Goal: Task Accomplishment & Management: Manage account settings

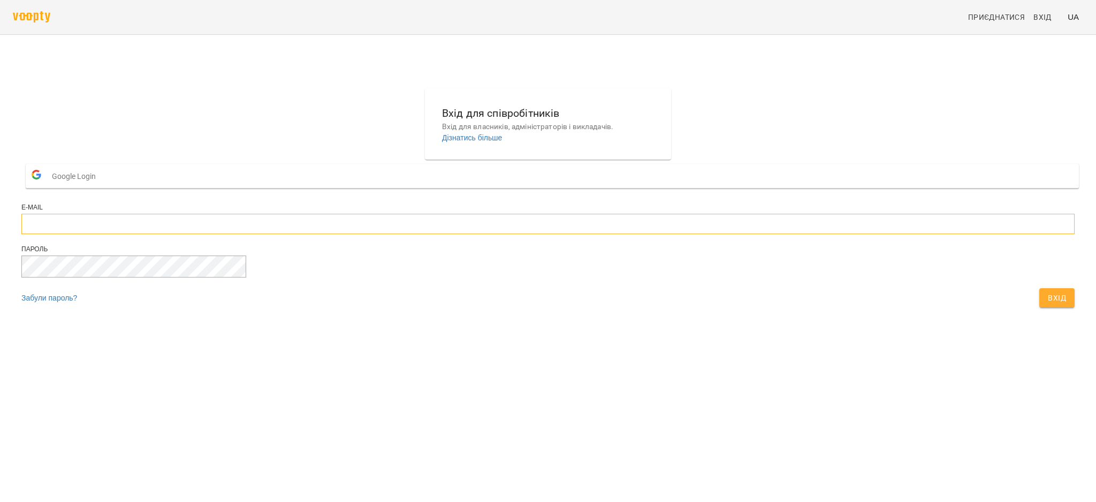
type input "**********"
click at [1048, 304] on span "Вхід" at bounding box center [1057, 297] width 18 height 13
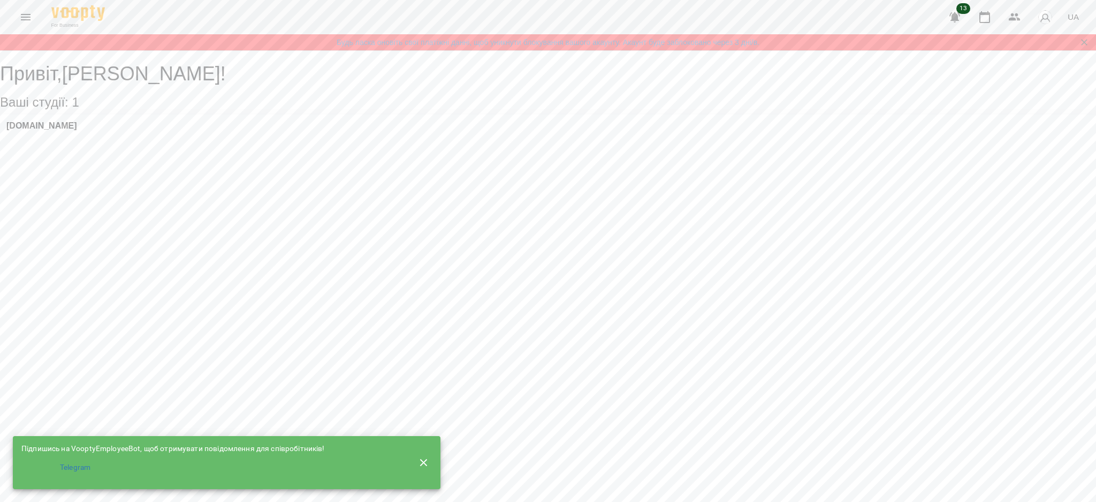
click at [22, 9] on button "Menu" at bounding box center [26, 17] width 26 height 26
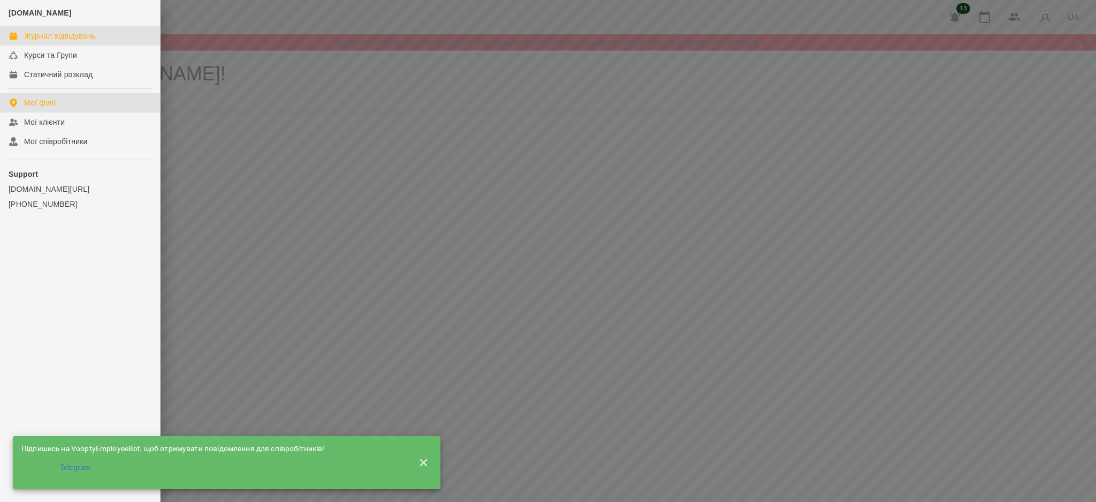
click at [73, 32] on div "Журнал відвідувань" at bounding box center [59, 36] width 71 height 11
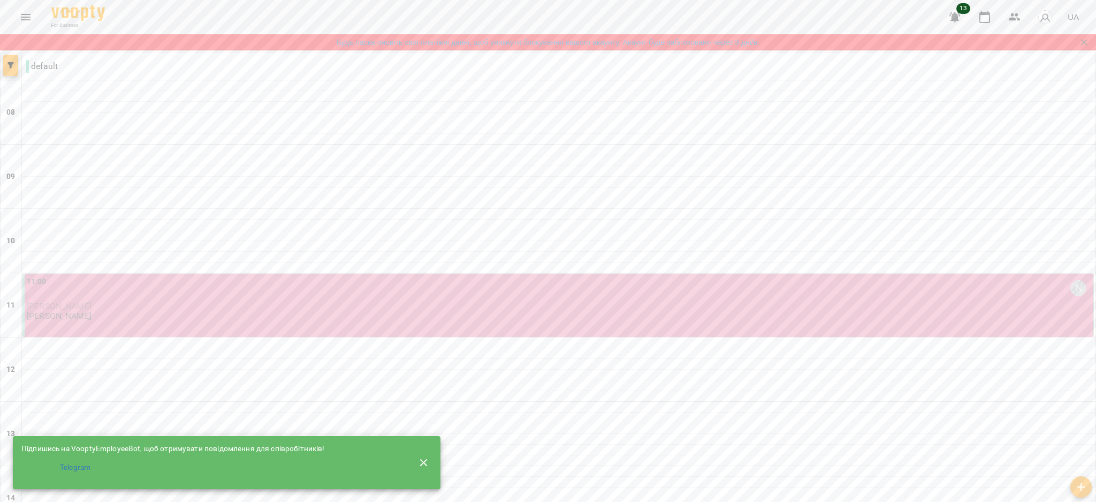
click at [12, 72] on button "button" at bounding box center [10, 65] width 15 height 21
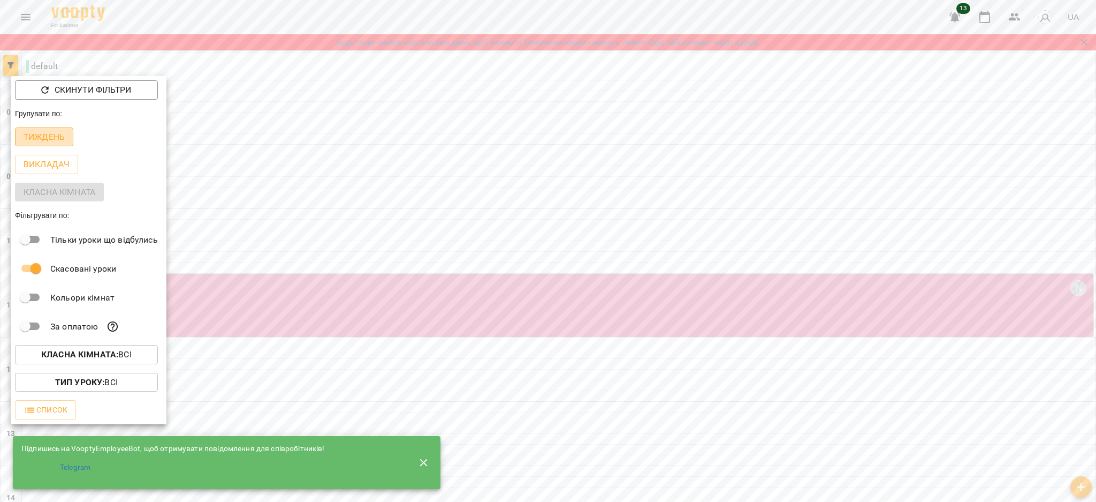
click at [54, 138] on p "Тиждень" at bounding box center [44, 137] width 41 height 13
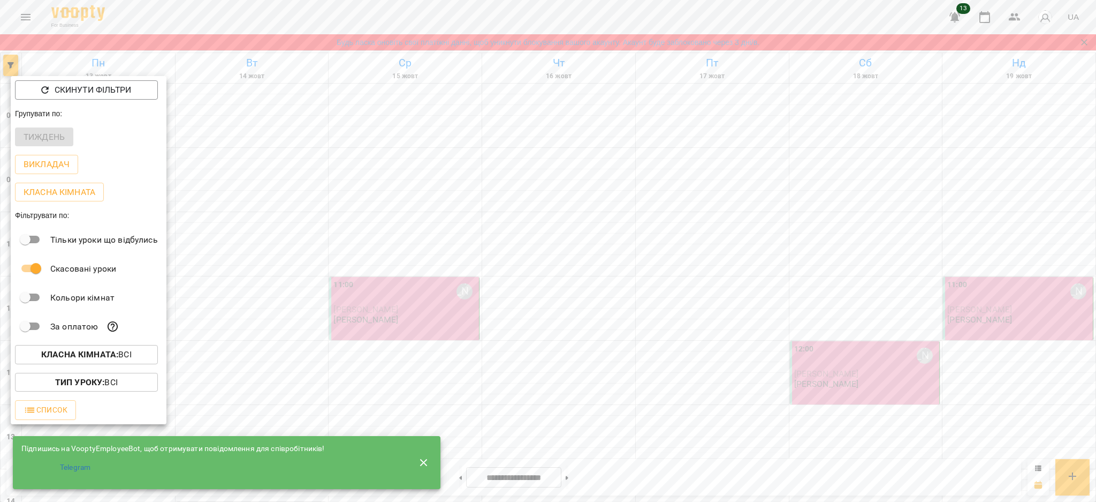
click at [422, 463] on icon "button" at bounding box center [424, 462] width 13 height 13
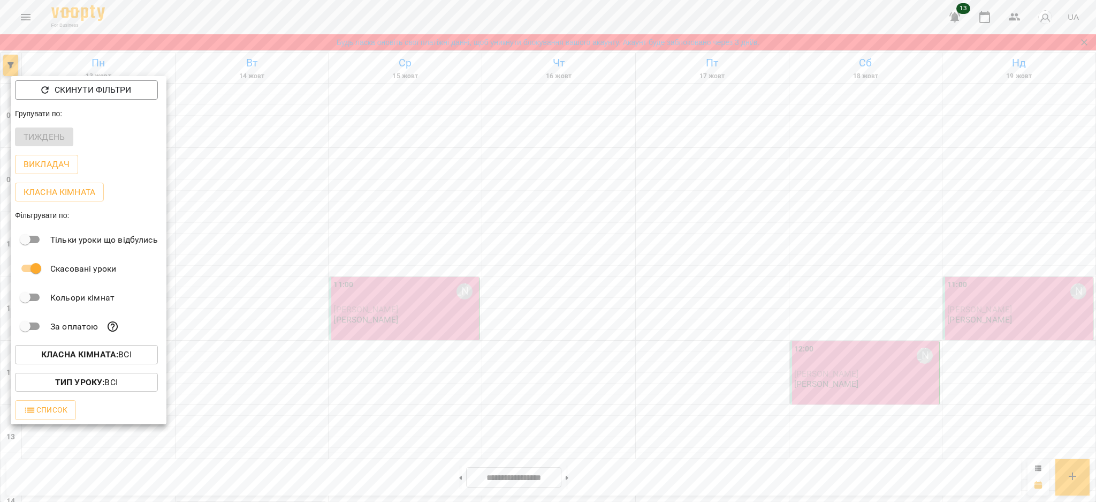
click at [10, 65] on div at bounding box center [548, 251] width 1096 height 502
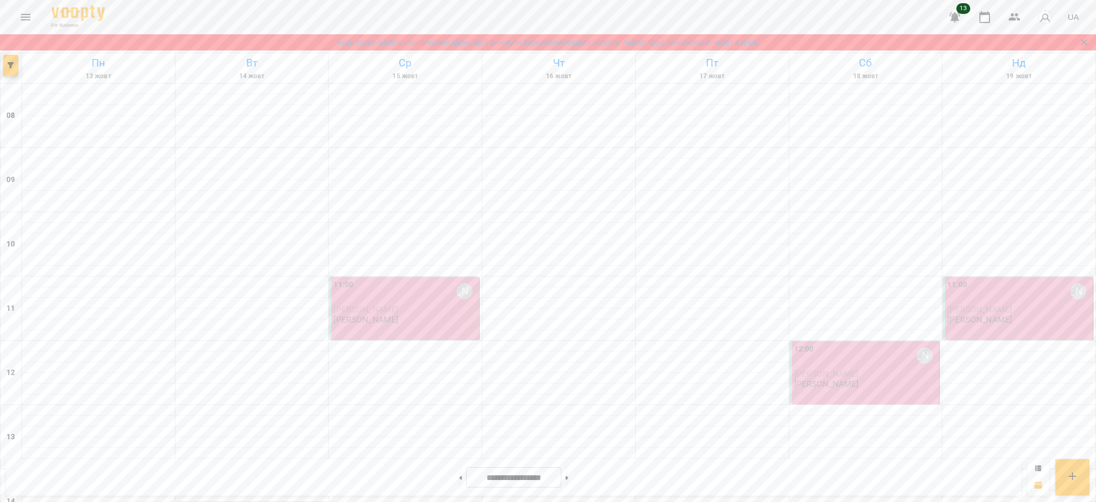
scroll to position [142, 0]
click at [444, 305] on p "[PERSON_NAME]" at bounding box center [405, 309] width 143 height 9
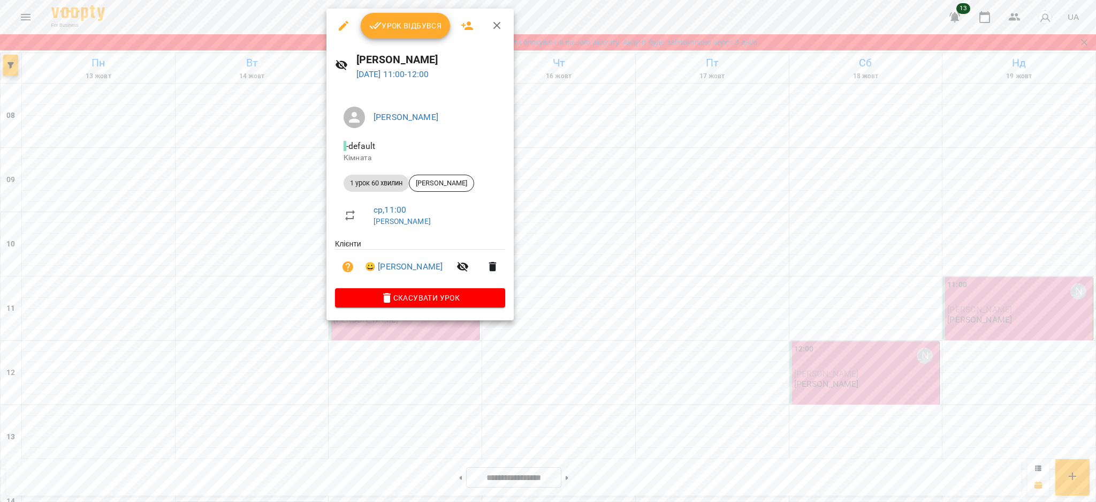
click at [420, 18] on button "Урок відбувся" at bounding box center [406, 26] width 90 height 26
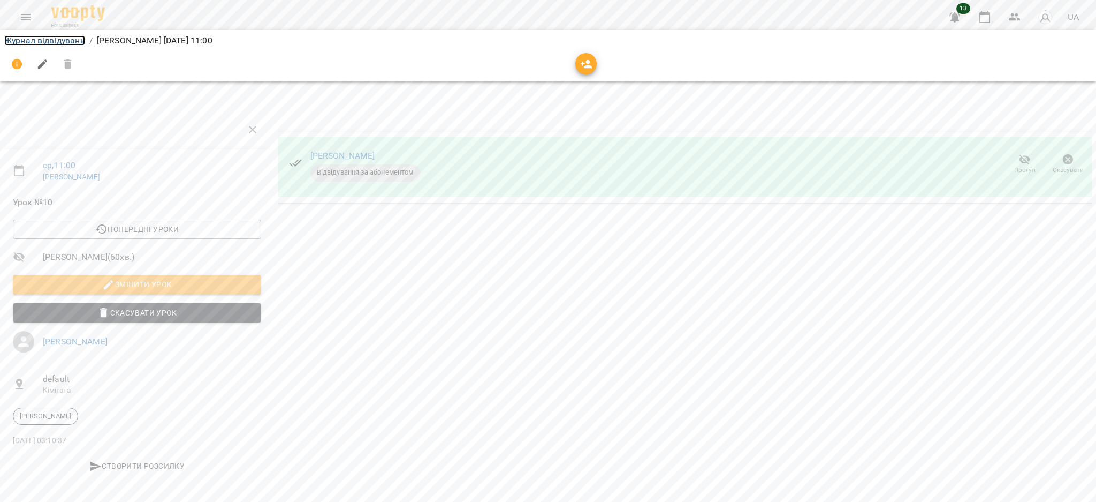
click at [60, 37] on link "Журнал відвідувань" at bounding box center [44, 40] width 81 height 10
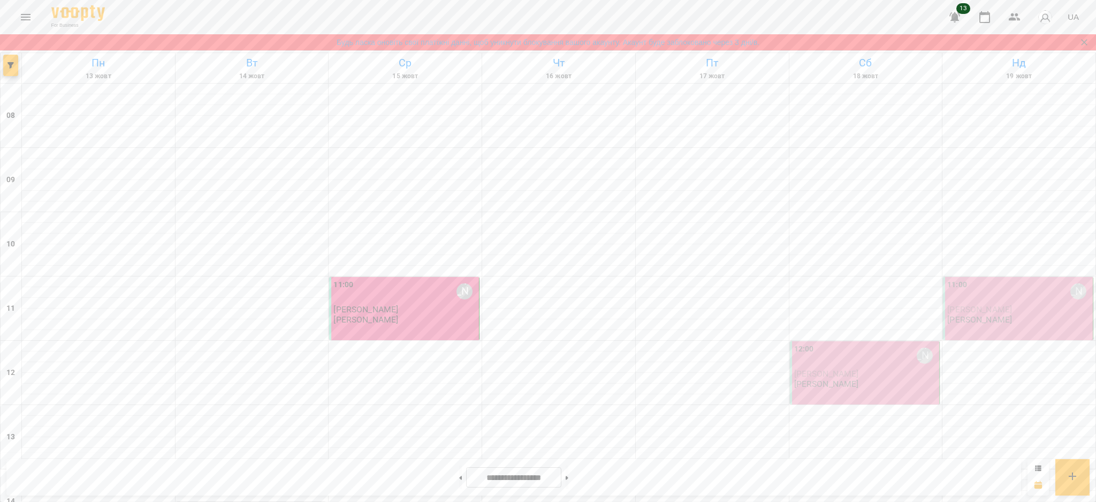
scroll to position [214, 0]
click at [459, 480] on button at bounding box center [460, 477] width 3 height 24
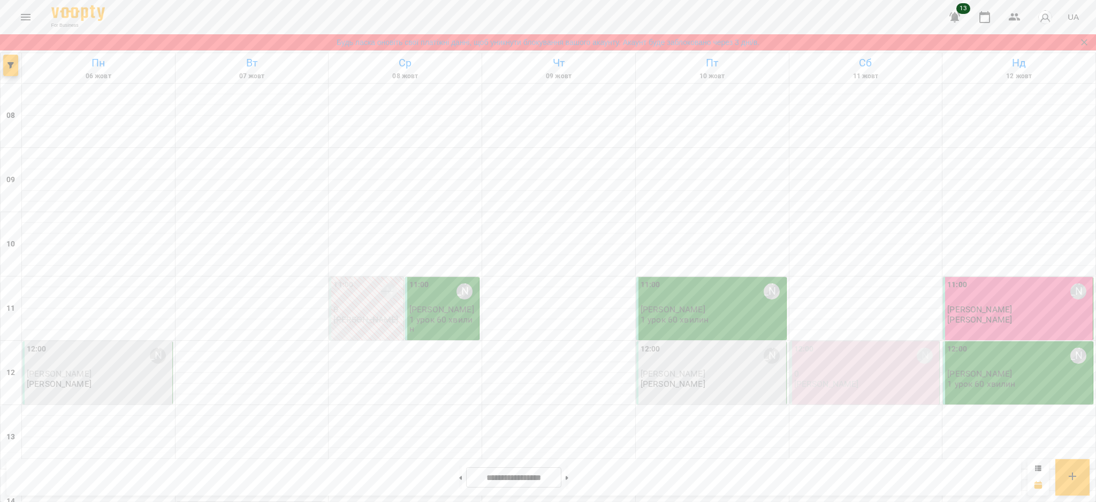
scroll to position [244, 0]
click at [569, 481] on button at bounding box center [567, 477] width 3 height 24
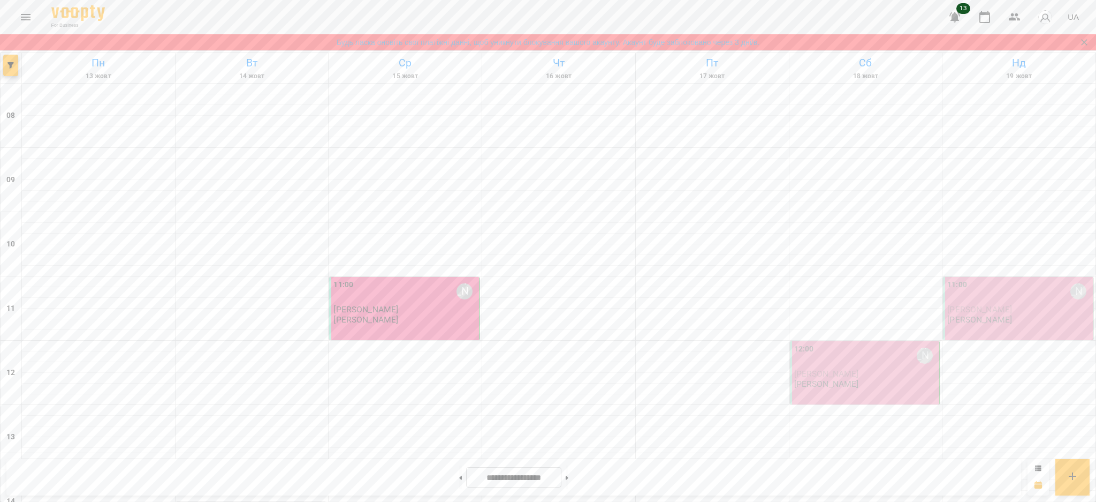
scroll to position [386, 0]
click at [459, 474] on button at bounding box center [460, 477] width 3 height 24
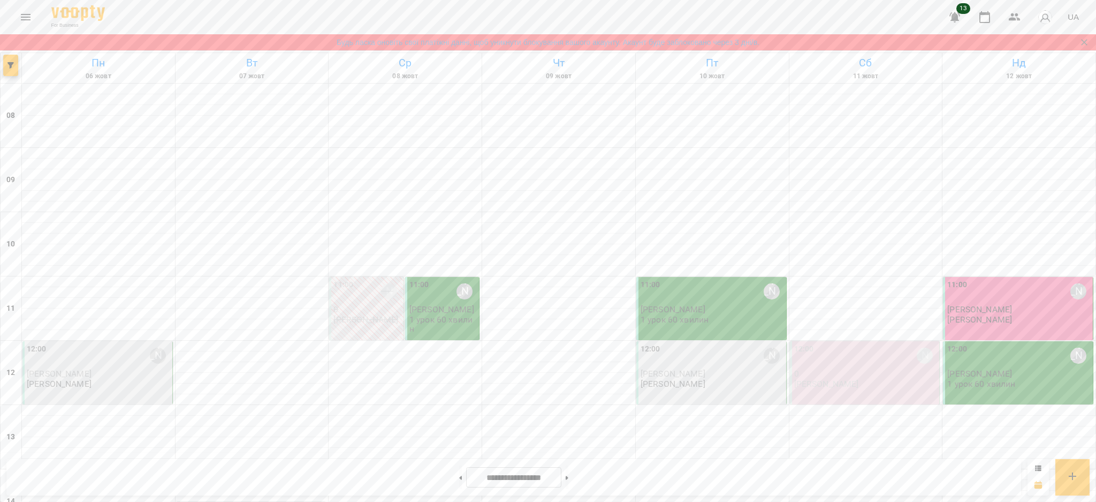
scroll to position [172, 0]
click at [569, 477] on button at bounding box center [567, 477] width 3 height 24
type input "**********"
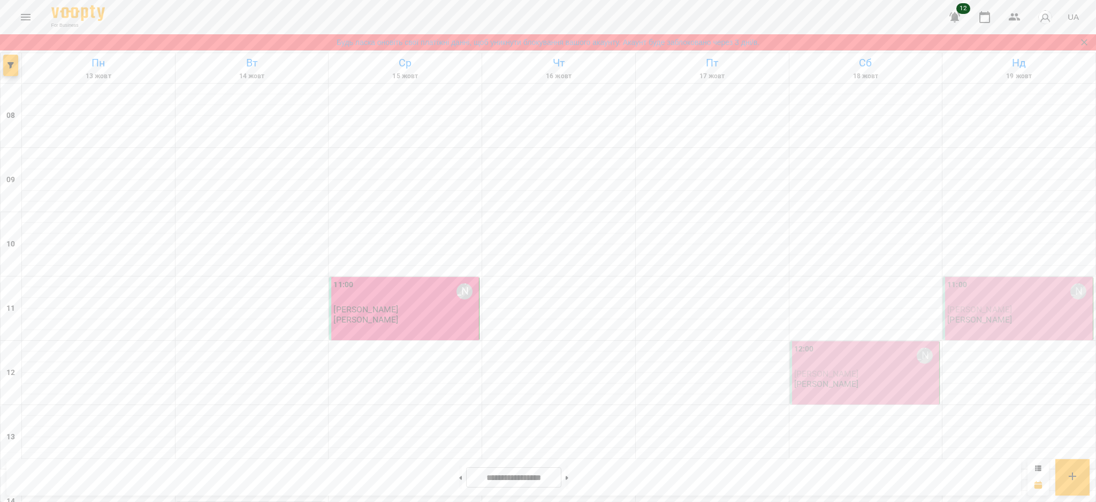
scroll to position [29, 0]
click at [375, 340] on div at bounding box center [405, 345] width 153 height 11
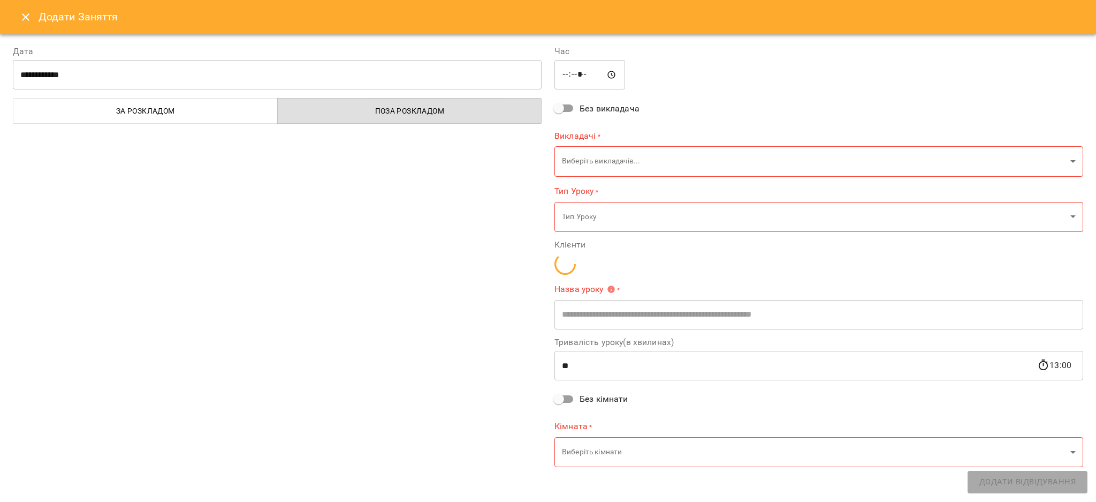
type input "**********"
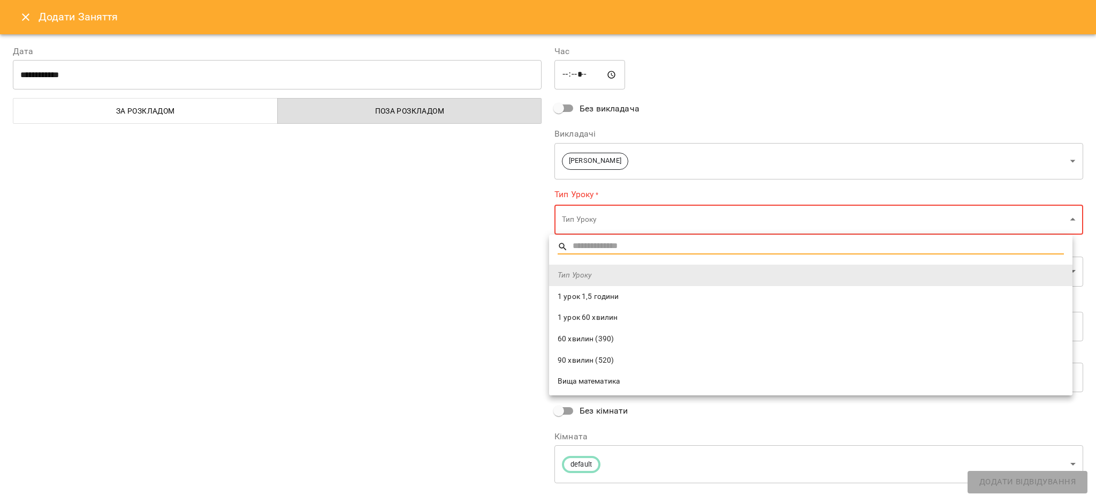
click at [632, 311] on li "1 урок 60 хвилин" at bounding box center [811, 317] width 524 height 21
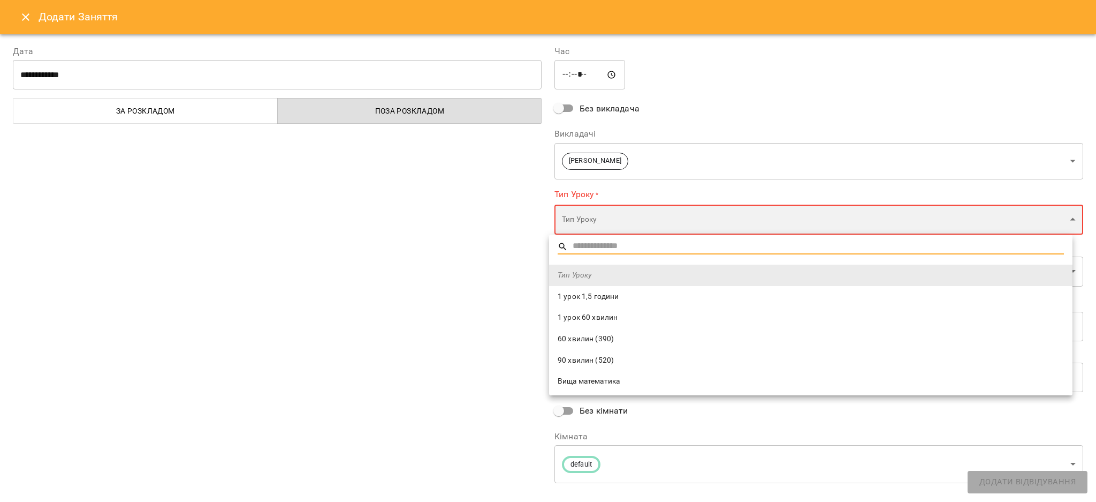
type input "**********"
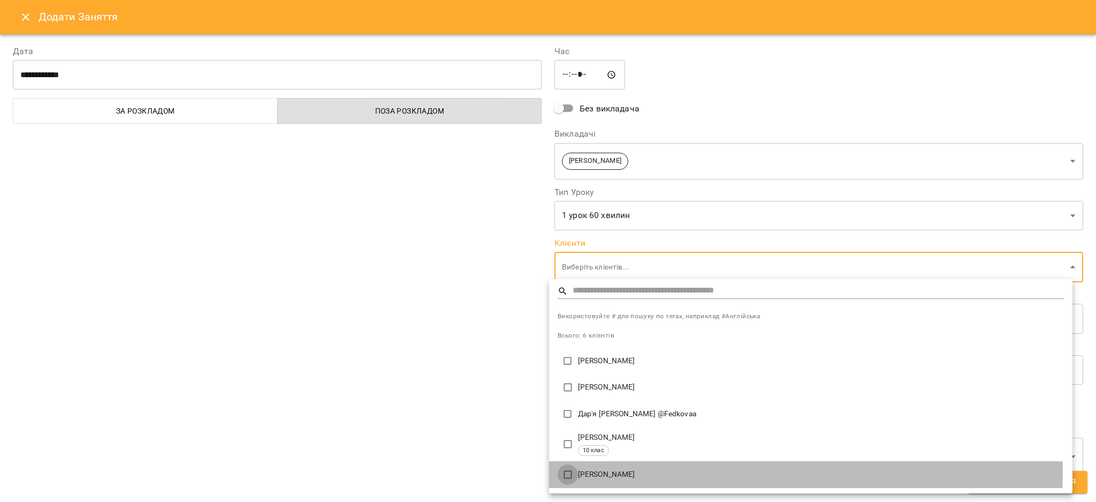
type input "**********"
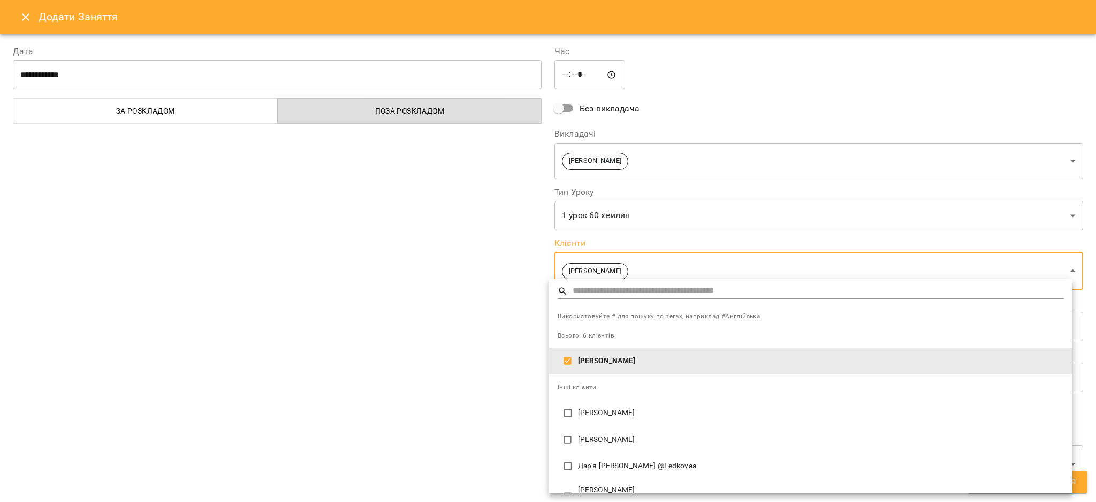
click at [428, 248] on div at bounding box center [548, 251] width 1096 height 502
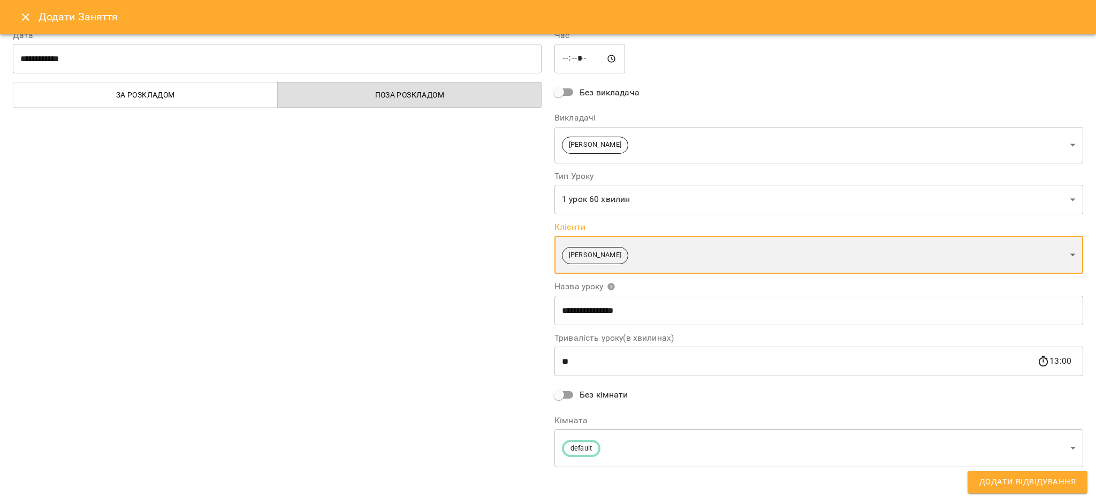
scroll to position [17, 0]
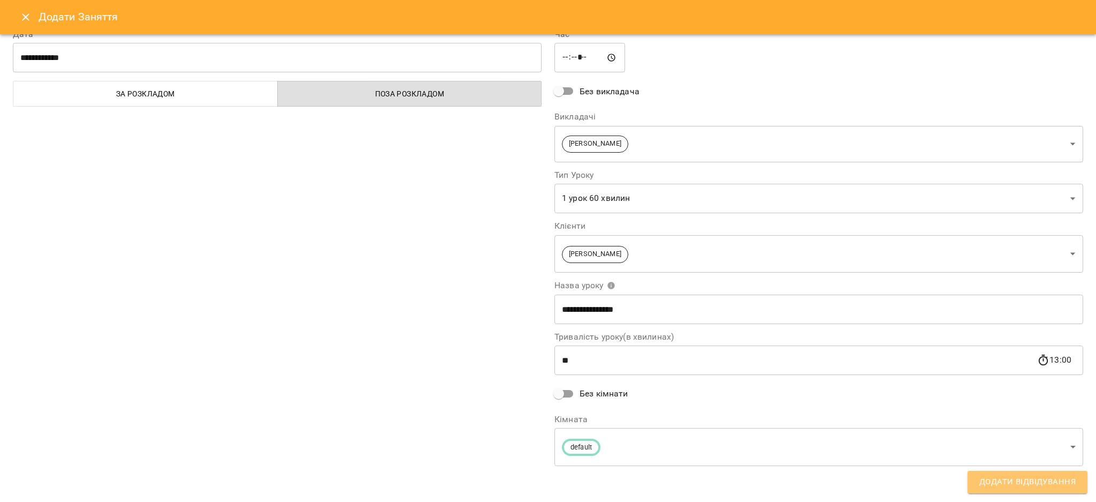
click at [1003, 474] on button "Додати Відвідування" at bounding box center [1028, 482] width 120 height 22
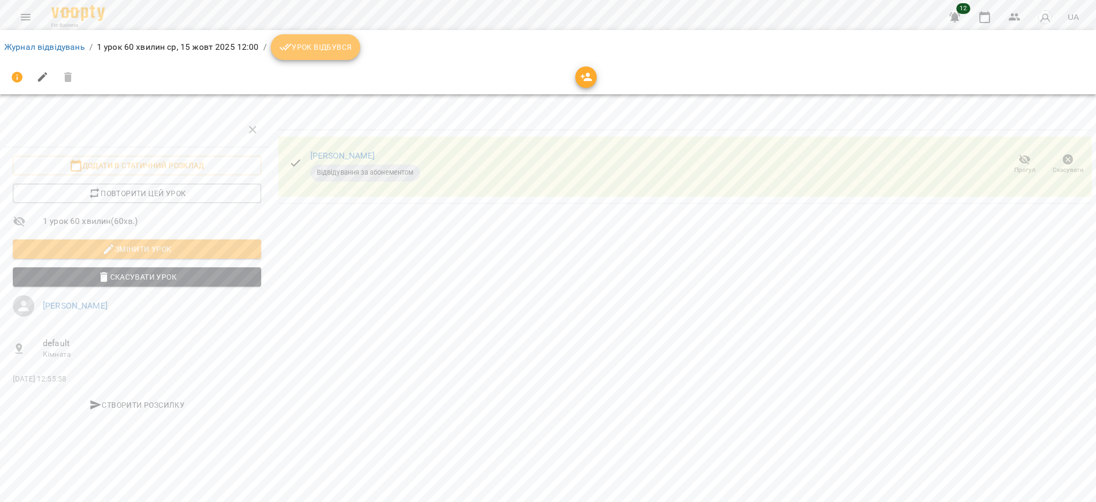
click at [296, 52] on span "Урок відбувся" at bounding box center [315, 47] width 73 height 13
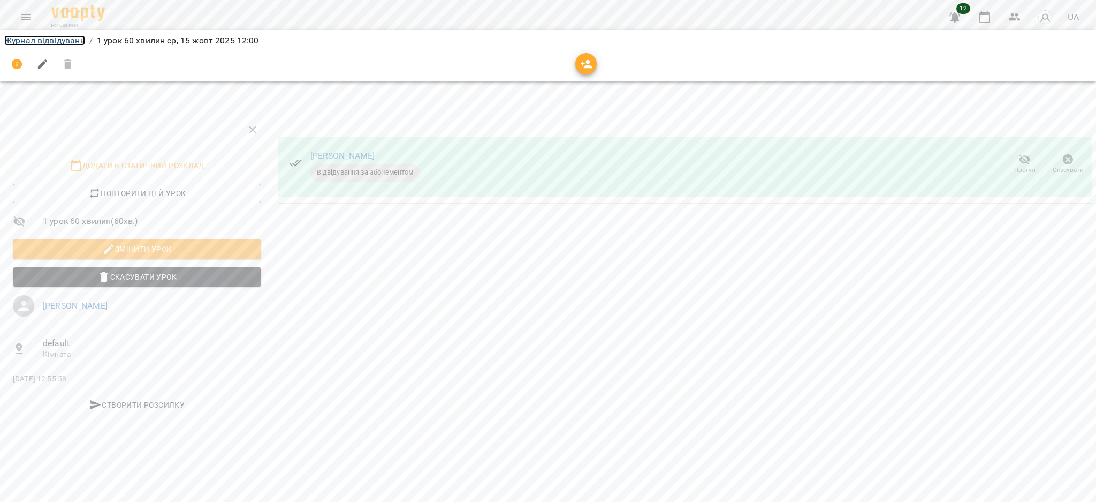
click at [63, 42] on link "Журнал відвідувань" at bounding box center [44, 40] width 81 height 10
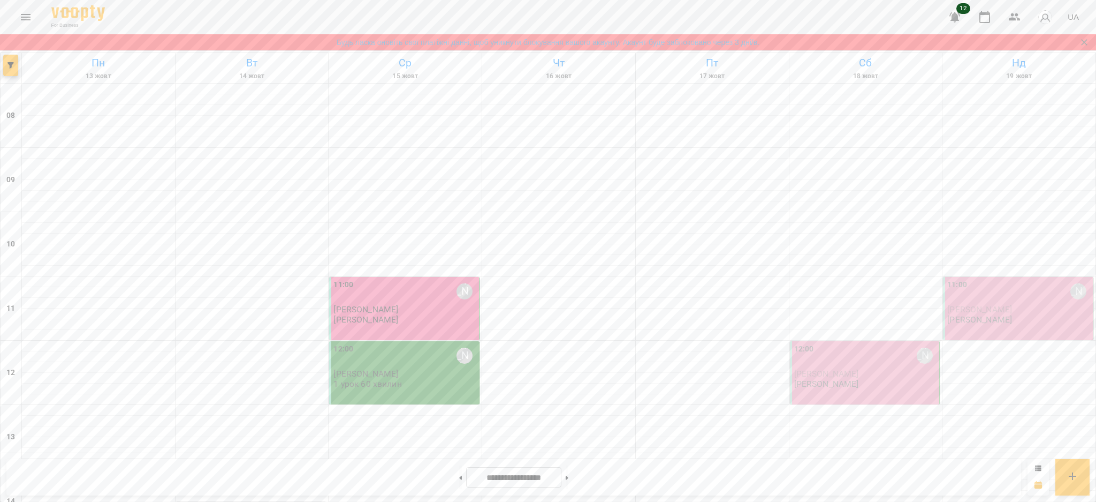
scroll to position [357, 0]
